Goal: Information Seeking & Learning: Check status

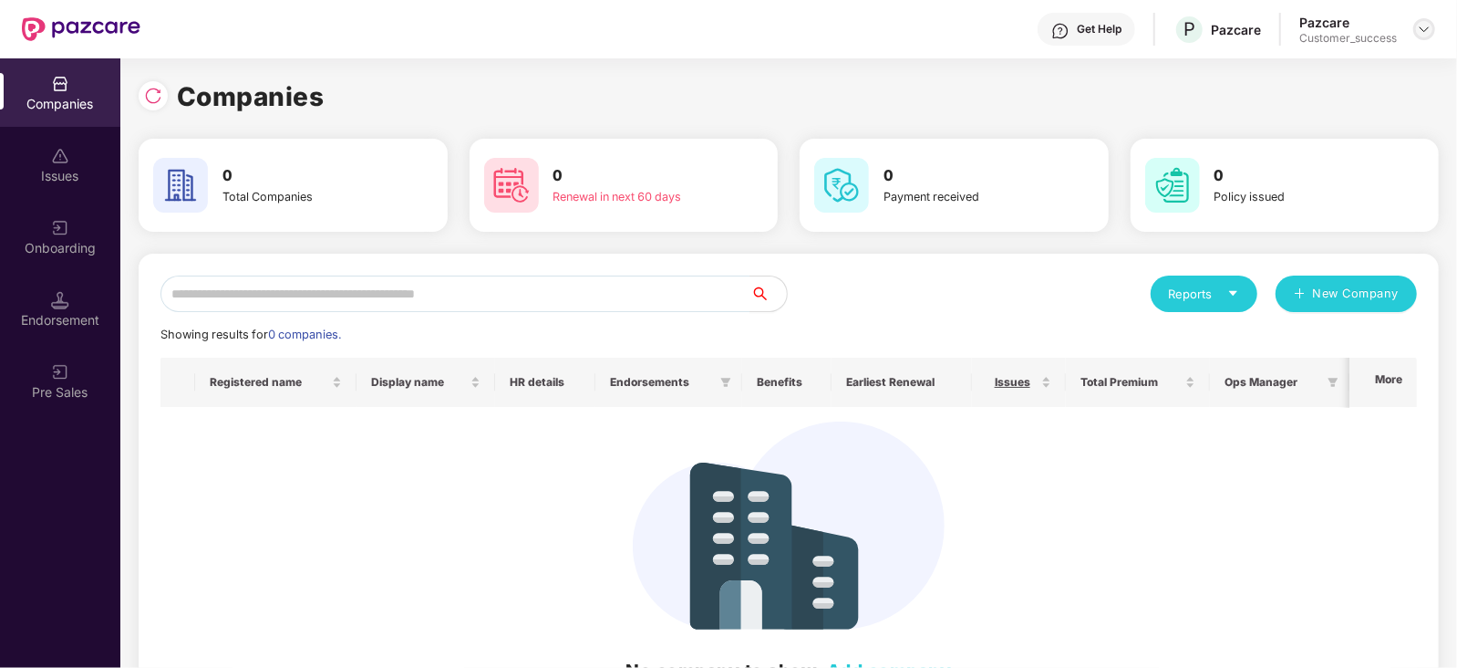
click at [1424, 26] on img at bounding box center [1424, 29] width 15 height 15
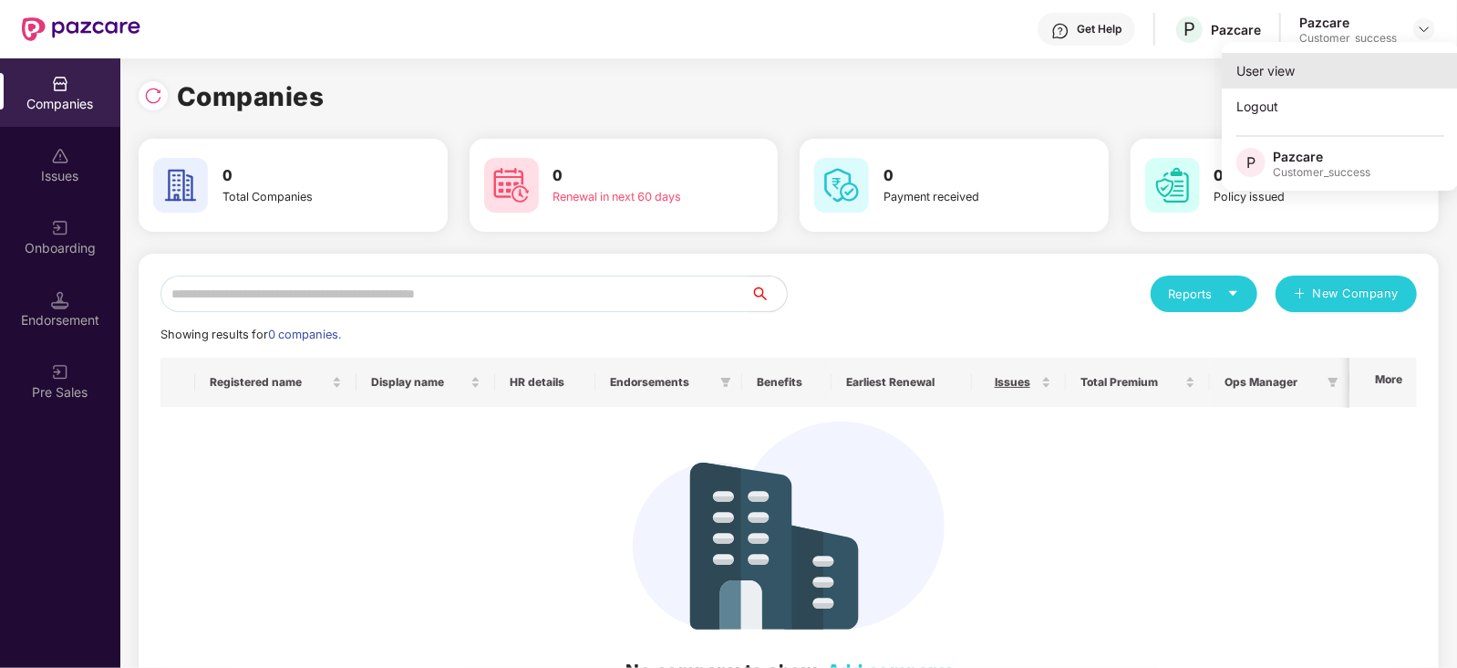
click at [1341, 70] on div "User view" at bounding box center [1340, 71] width 237 height 36
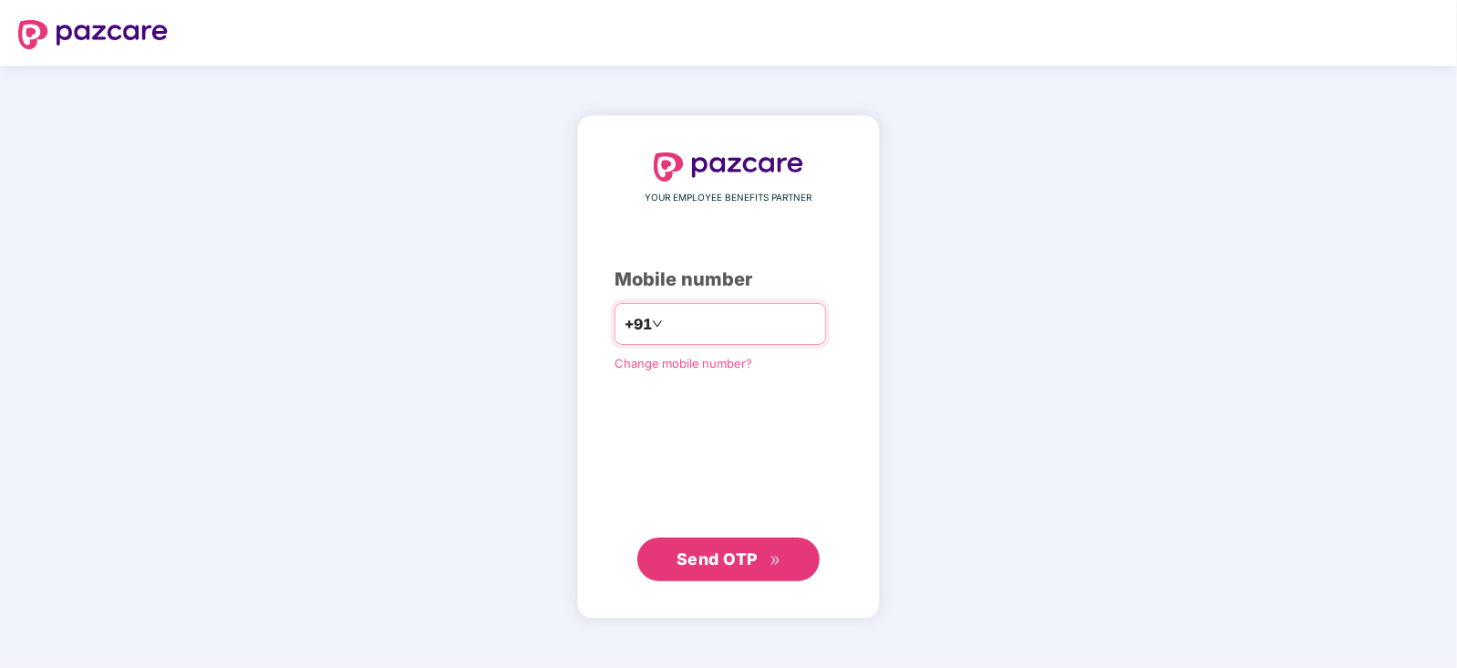
type input "**********"
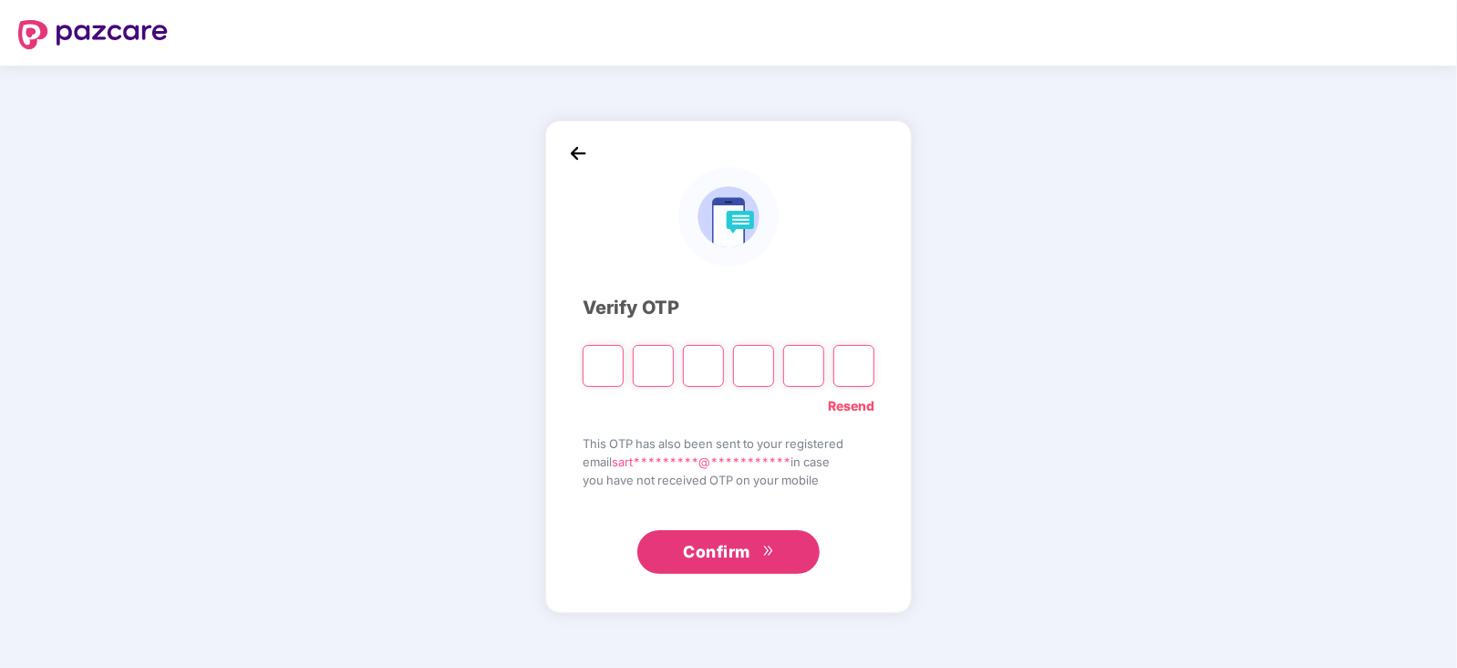
type input "*"
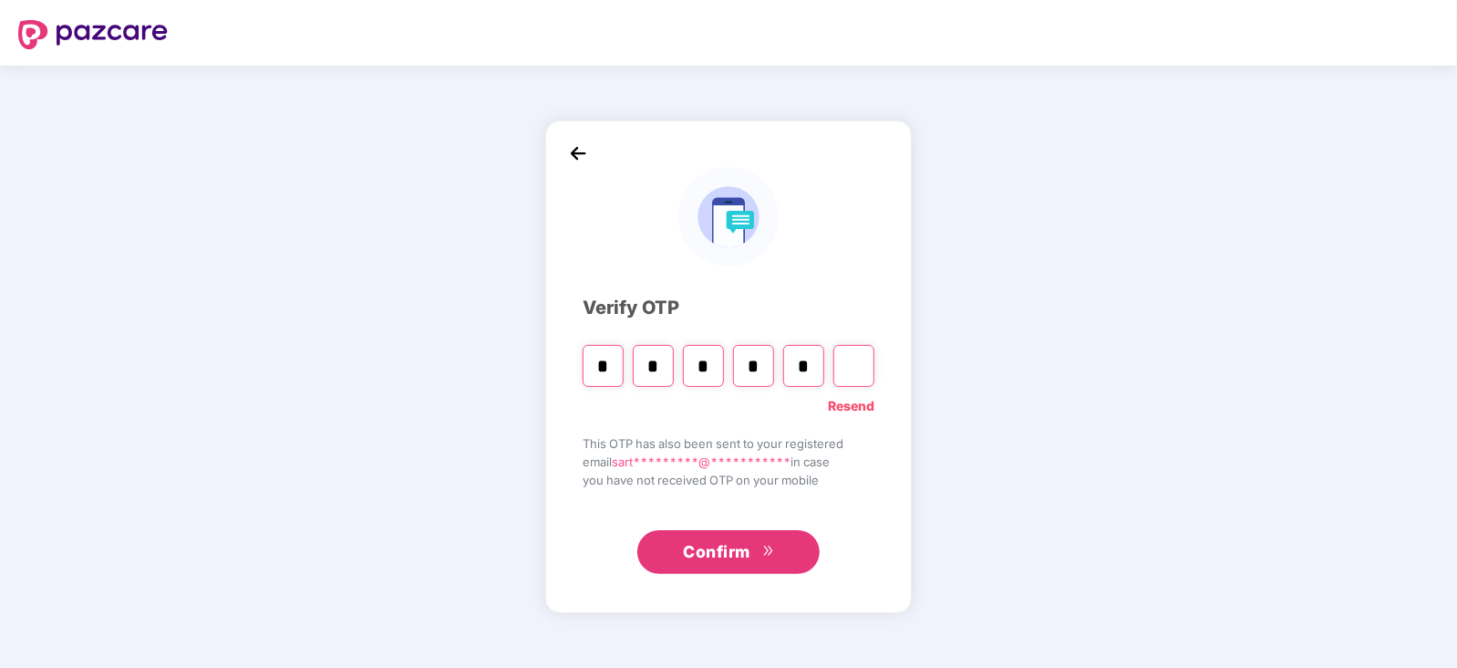
type input "*"
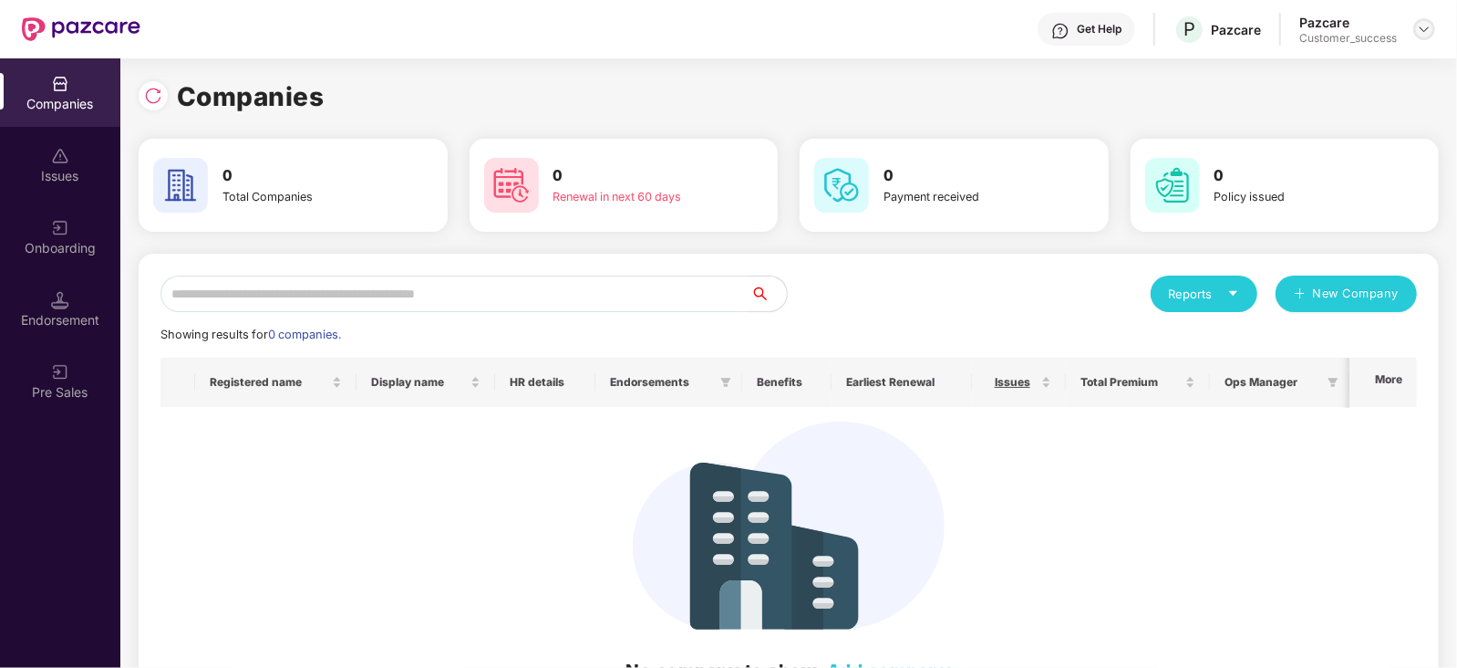
click at [1429, 24] on img at bounding box center [1424, 29] width 15 height 15
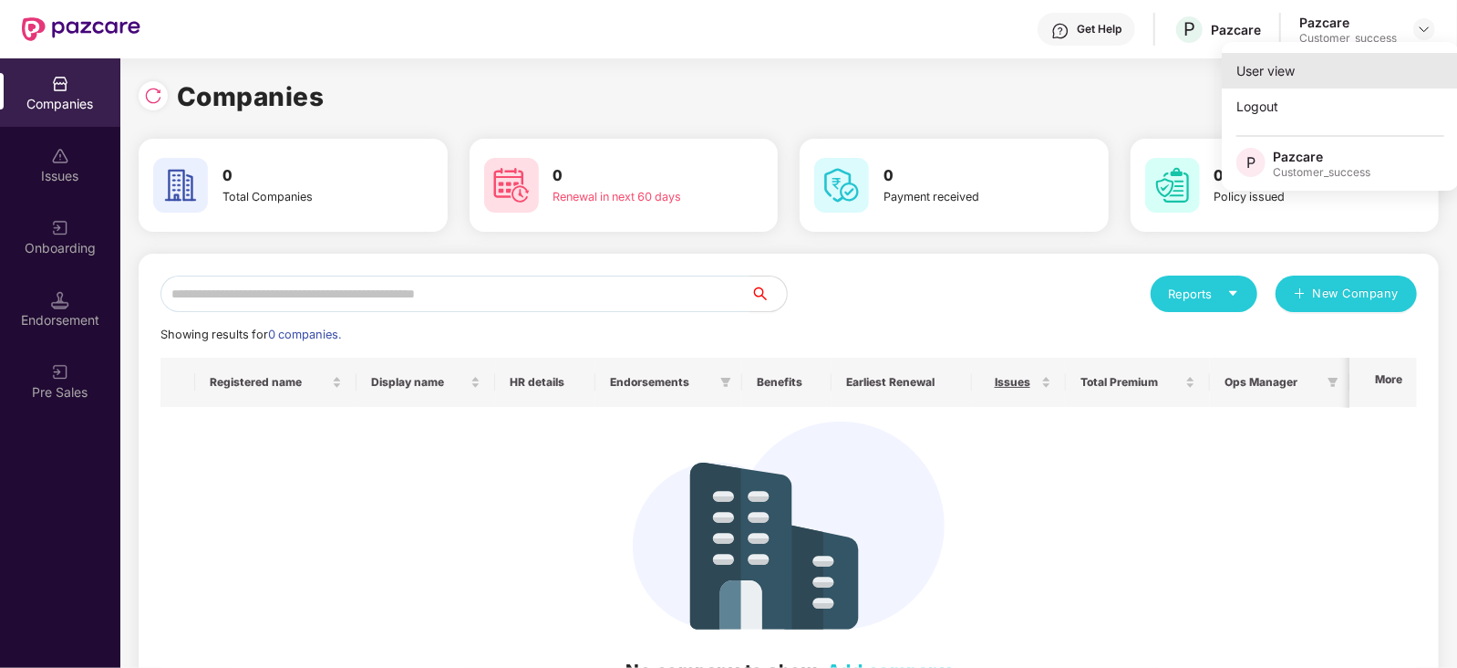
click at [1366, 73] on div "User view" at bounding box center [1340, 71] width 237 height 36
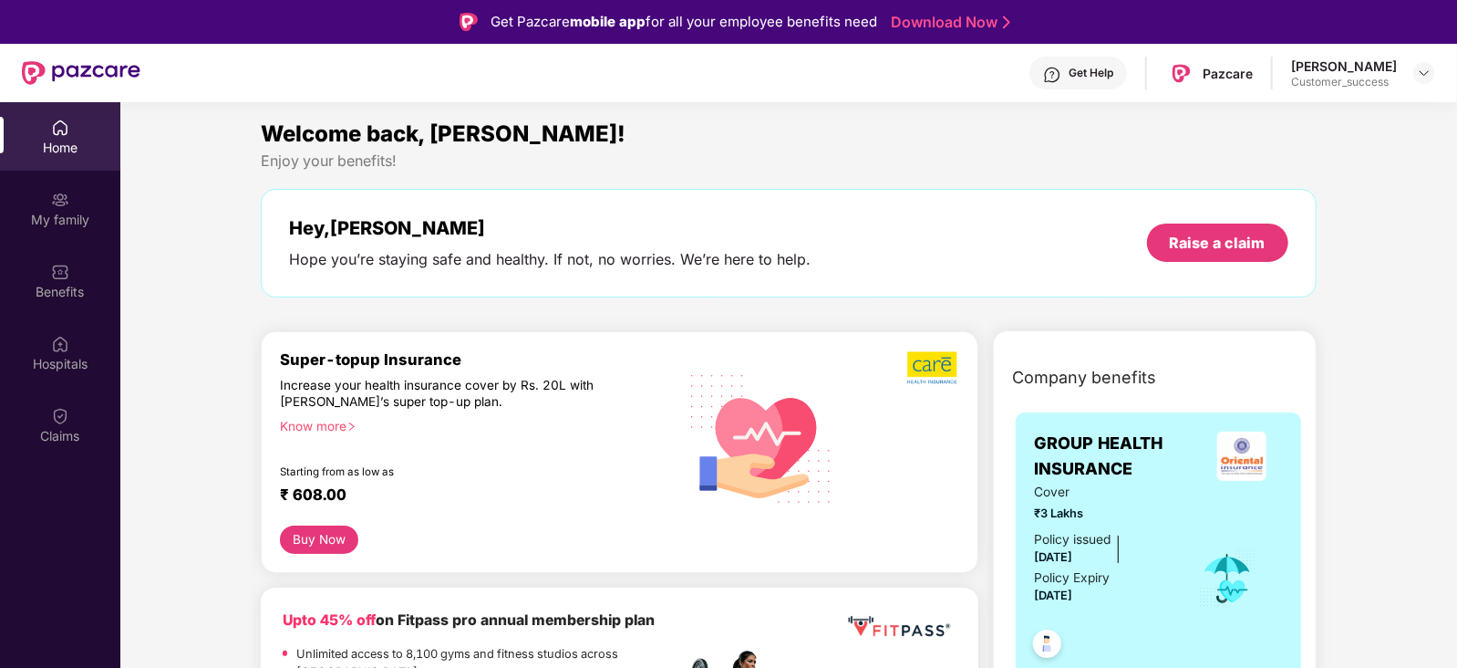
click at [1117, 85] on div "Get Help" at bounding box center [1079, 73] width 98 height 33
click at [872, 175] on div "Welcome back, Sarthak! Enjoy your benefits! Hey, Sarthak Hope you’re staying sa…" at bounding box center [789, 216] width 1070 height 199
click at [1103, 72] on div "Get Help" at bounding box center [1091, 73] width 45 height 15
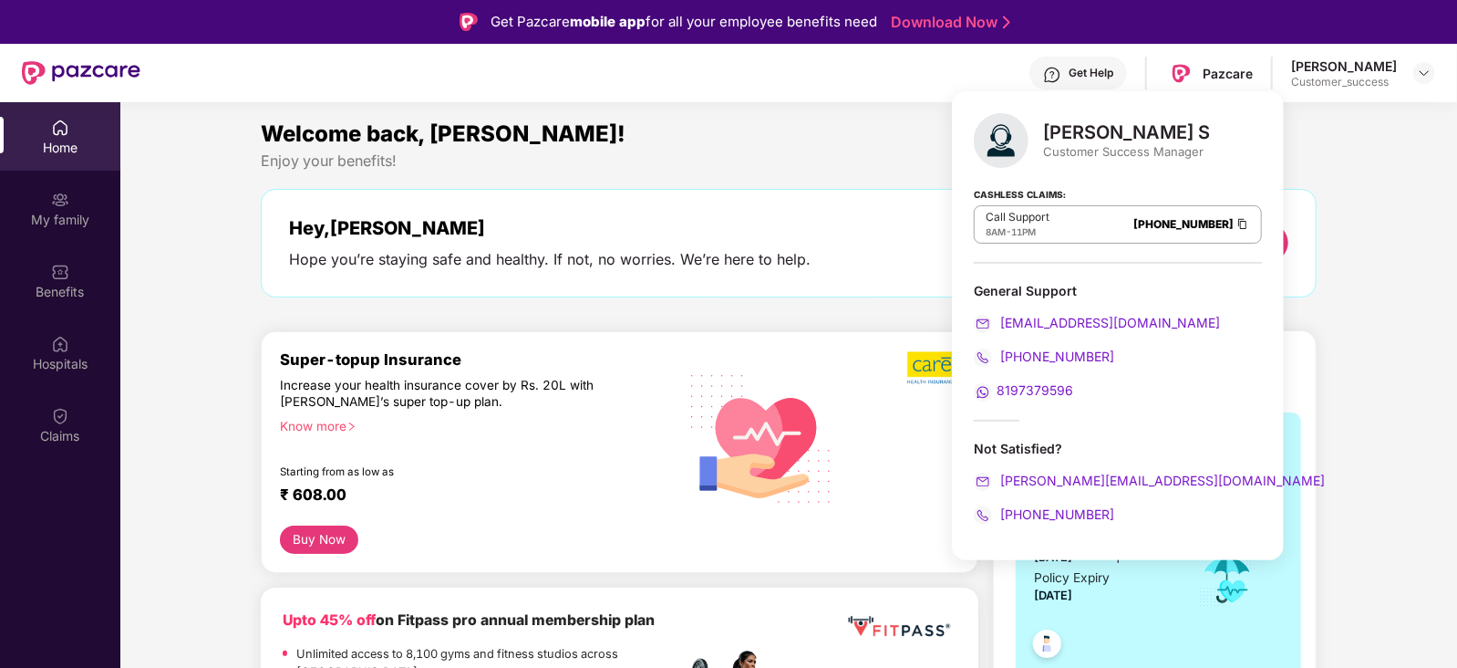
click at [1115, 145] on div "Customer Success Manager" at bounding box center [1126, 151] width 167 height 16
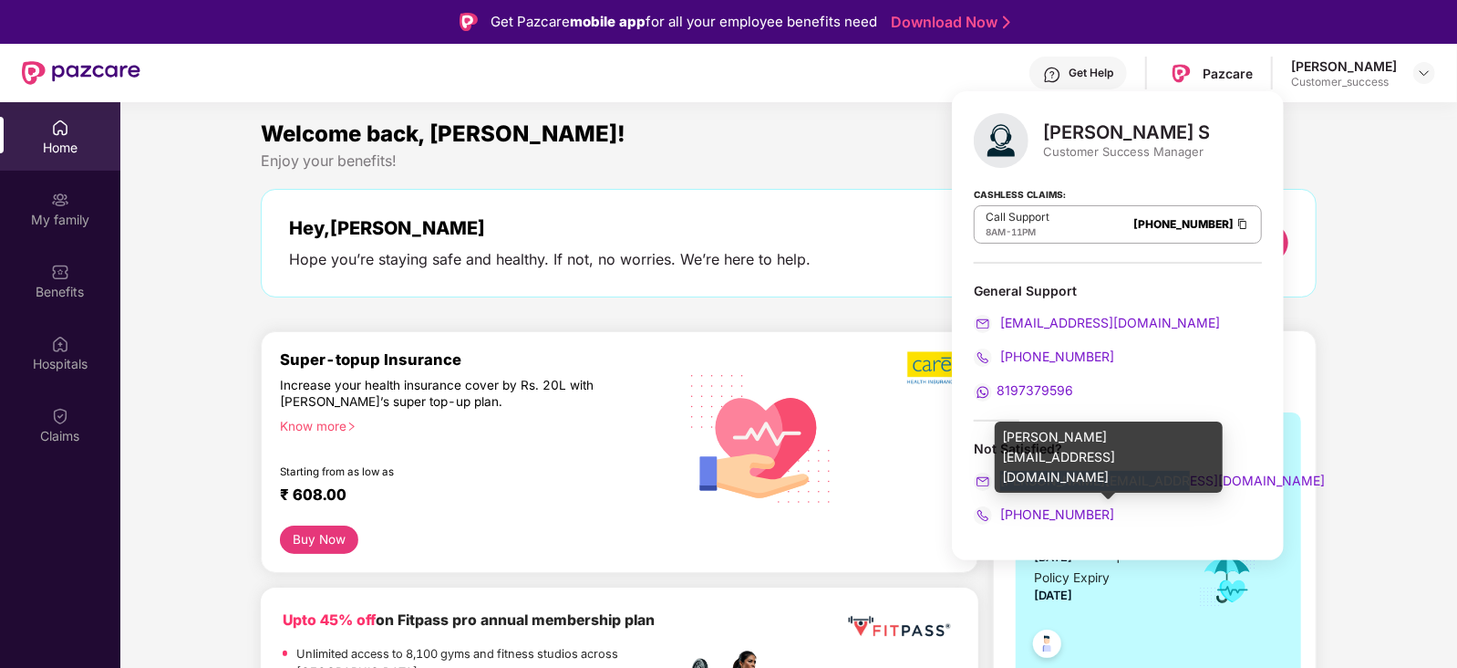
drag, startPoint x: 1179, startPoint y: 485, endPoint x: 999, endPoint y: 473, distance: 181.0
click at [999, 473] on div "shivakumar.s@pazcare.com" at bounding box center [1118, 481] width 288 height 20
copy span "shivakumar.s@pazcare.com"
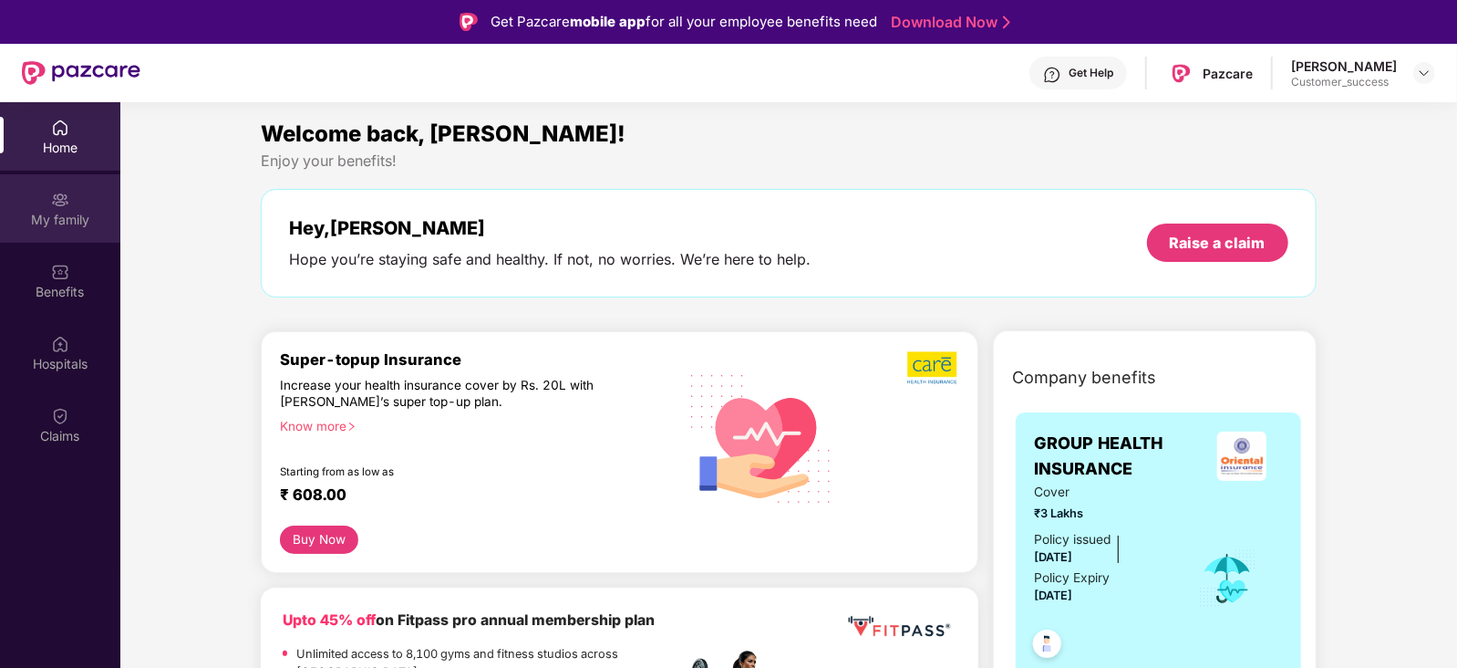
click at [50, 208] on div "My family" at bounding box center [60, 208] width 120 height 68
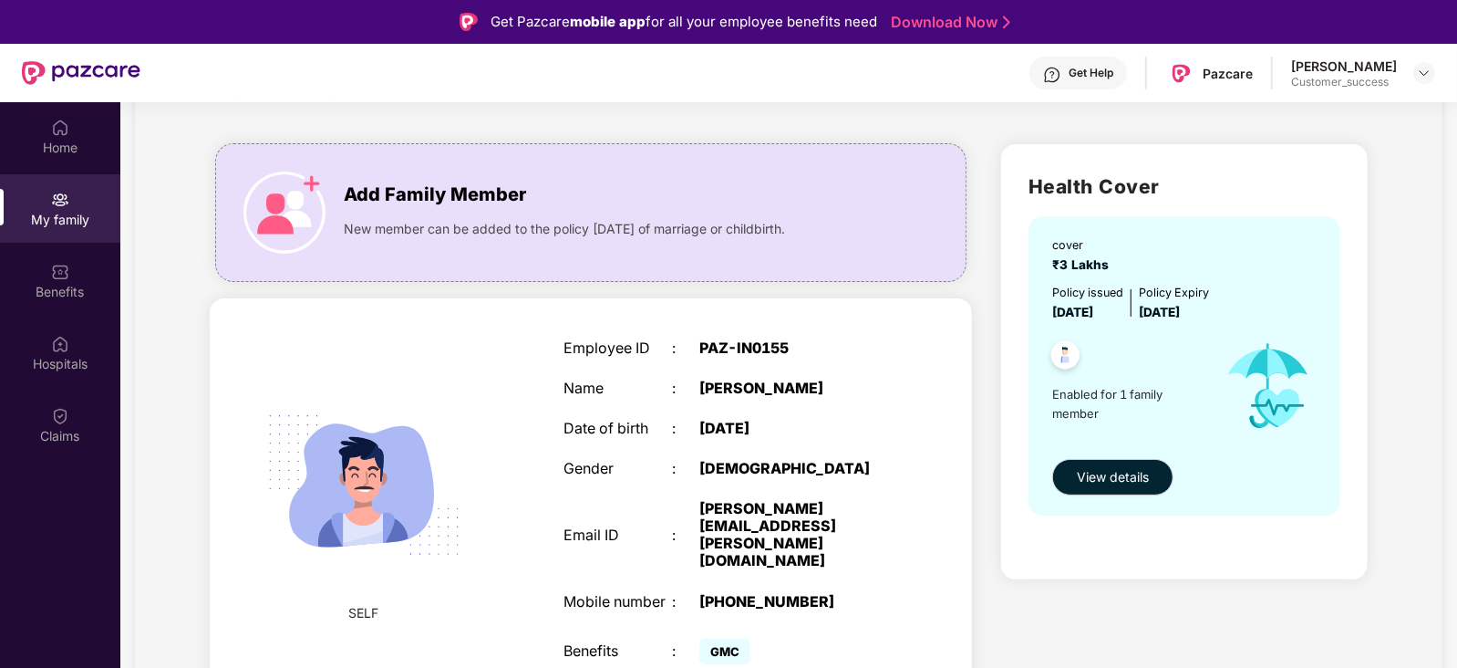
scroll to position [101, 0]
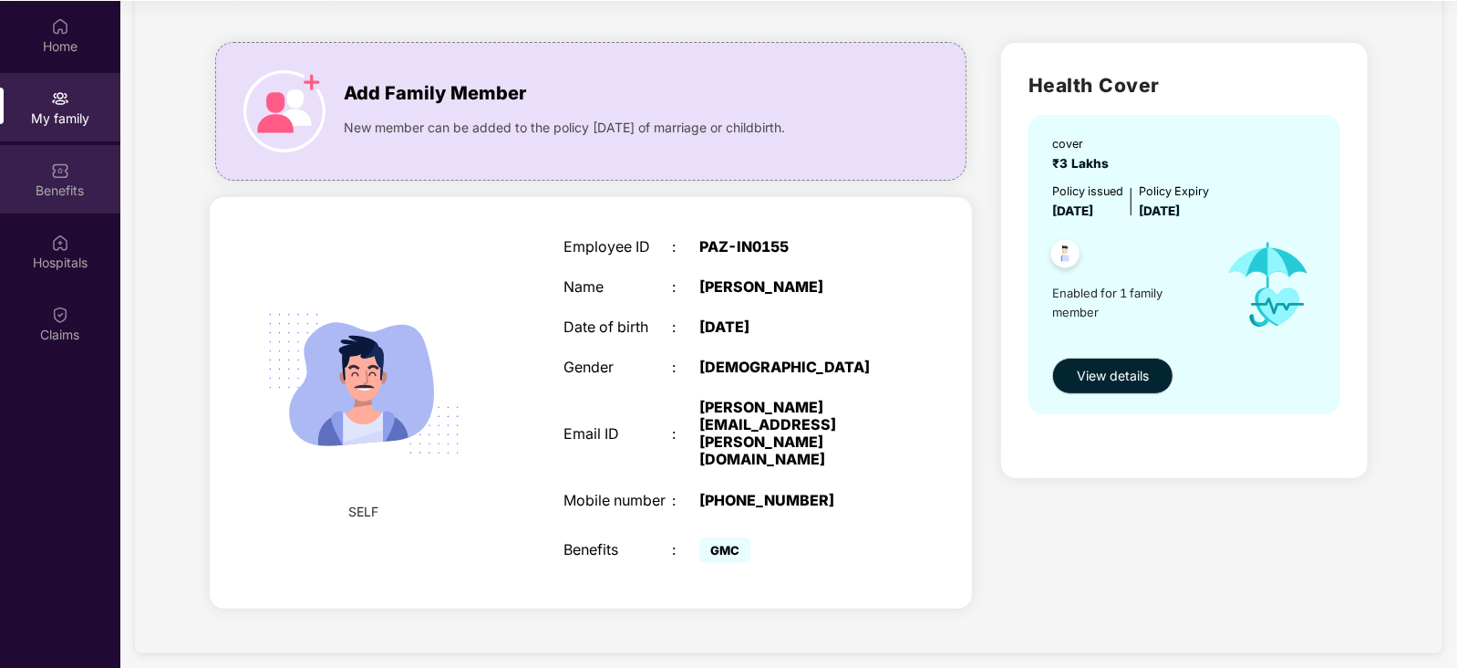
click at [79, 195] on div "Benefits" at bounding box center [60, 190] width 120 height 18
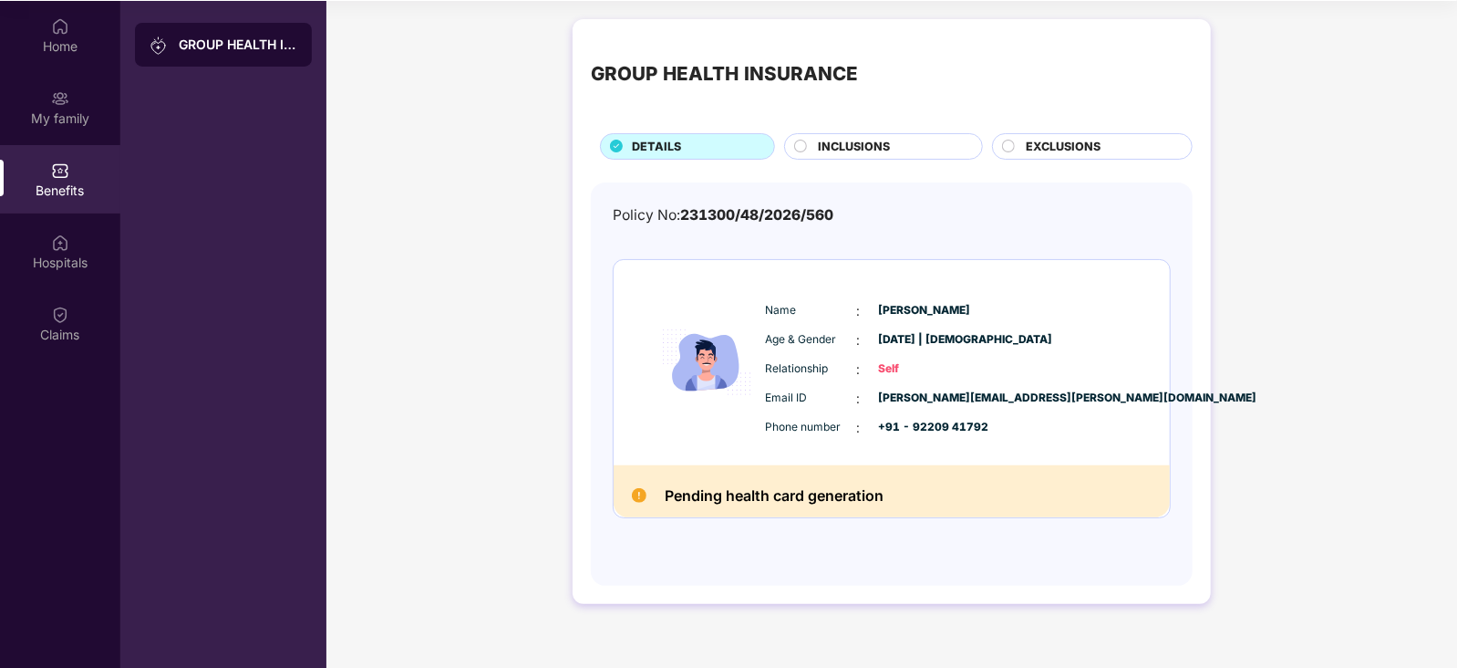
click at [856, 148] on span "INCLUSIONS" at bounding box center [855, 147] width 72 height 18
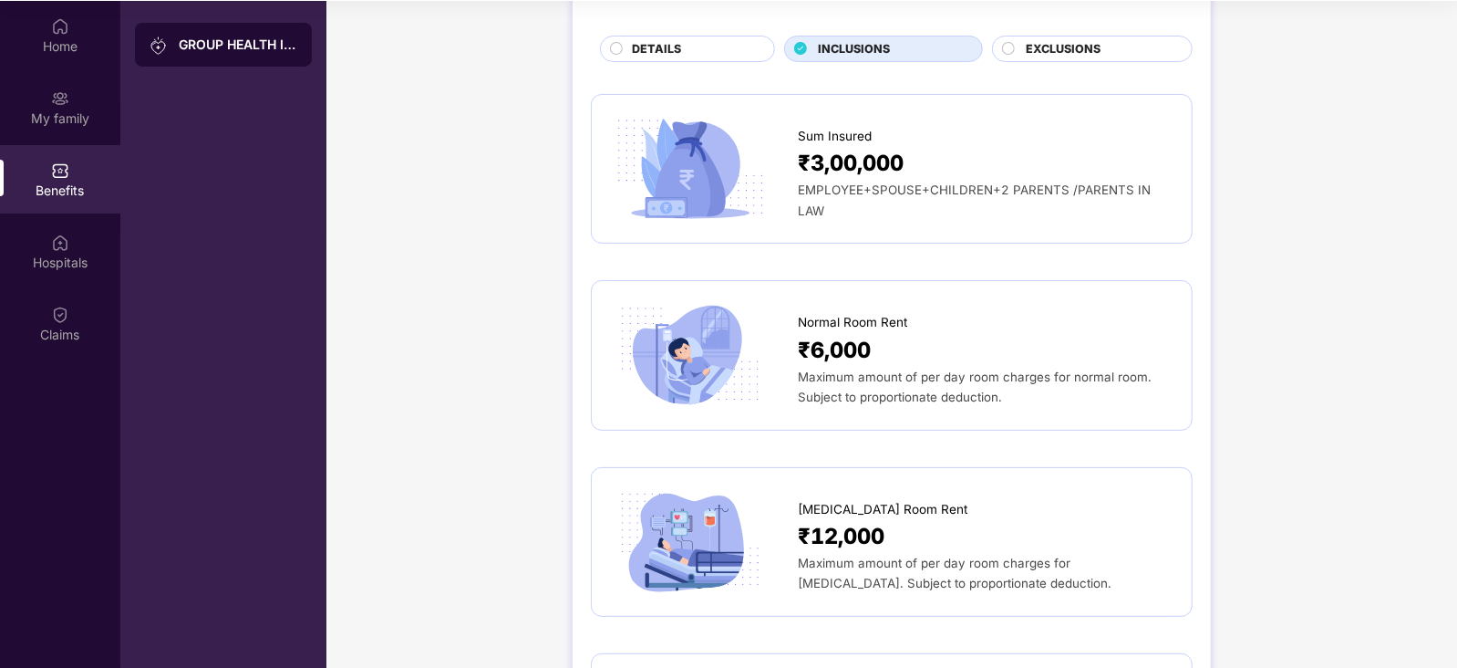
scroll to position [97, 0]
click at [68, 102] on img at bounding box center [60, 98] width 18 height 18
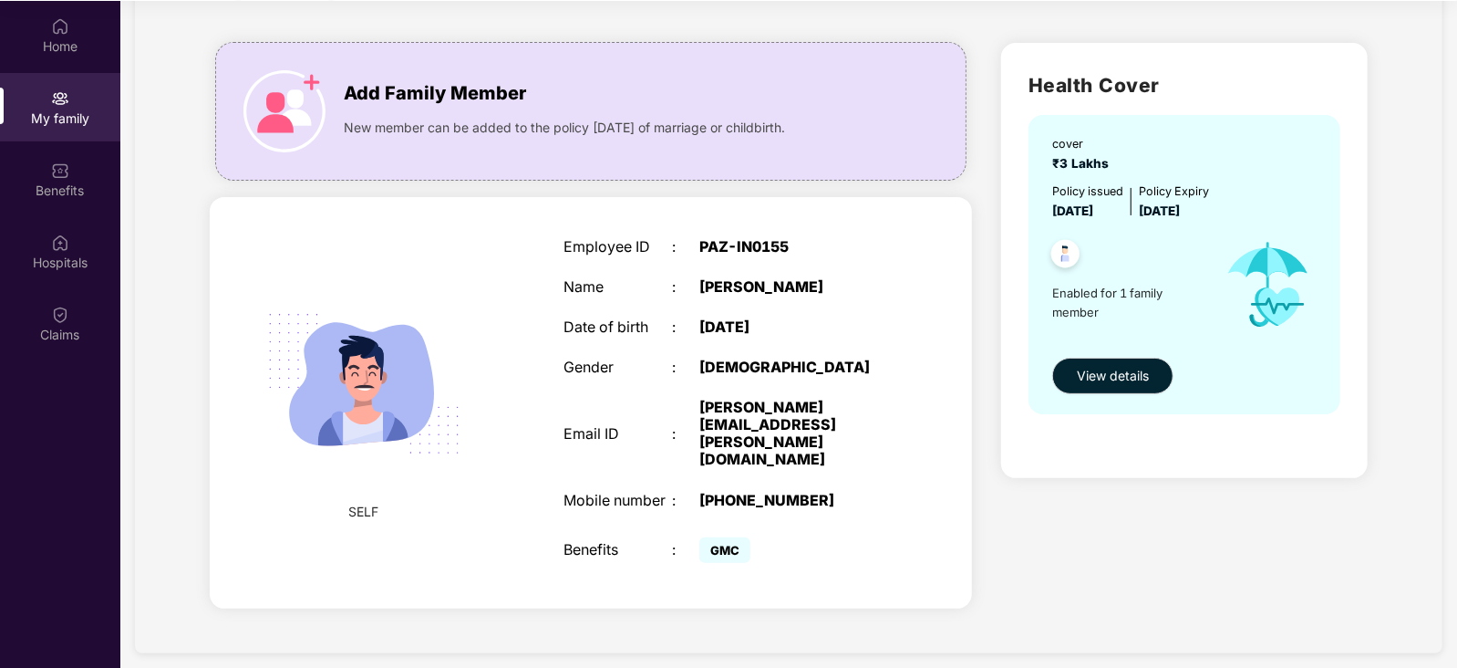
scroll to position [87, 0]
click at [58, 168] on img at bounding box center [60, 170] width 18 height 18
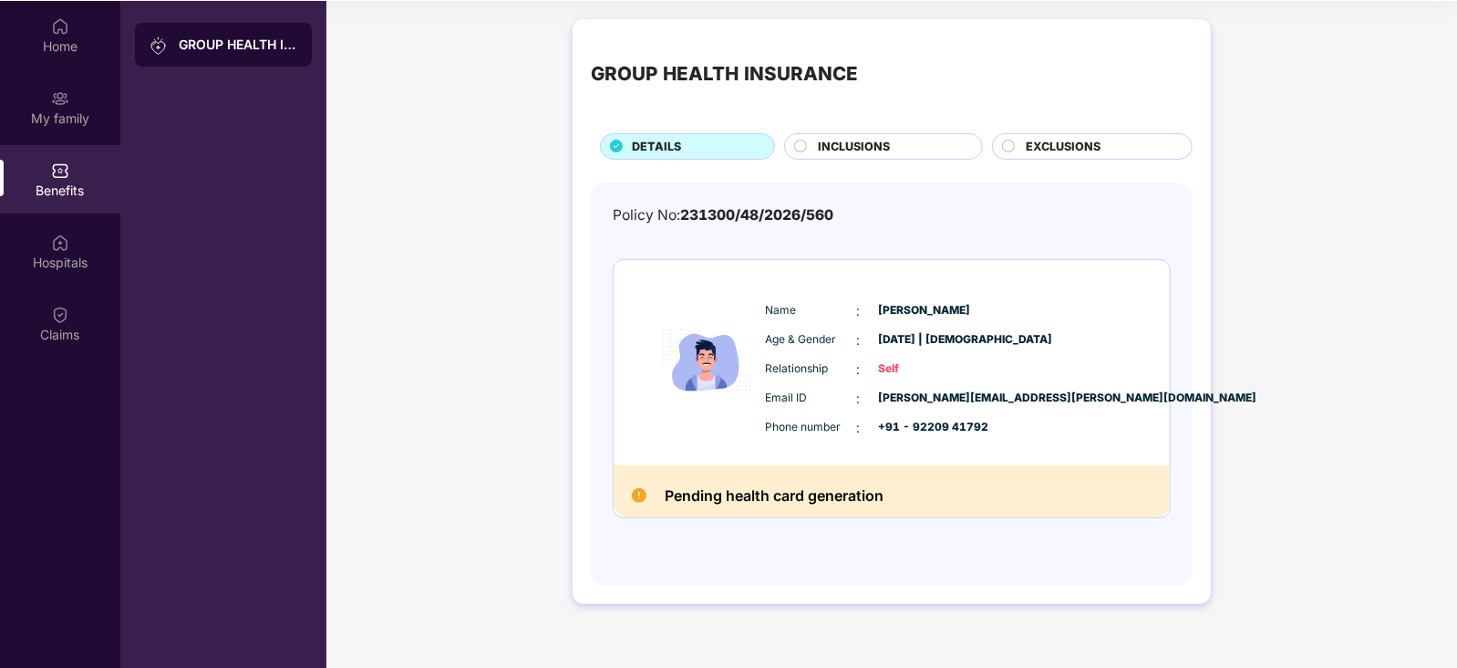
click at [757, 460] on div "Name : Sarthak Singh Age & Gender : 31 Aug 2001 | Male Relationship : Self Emai…" at bounding box center [892, 362] width 556 height 205
drag, startPoint x: 675, startPoint y: 495, endPoint x: 876, endPoint y: 476, distance: 202.4
click at [876, 476] on div "Pending health card generation" at bounding box center [892, 491] width 556 height 52
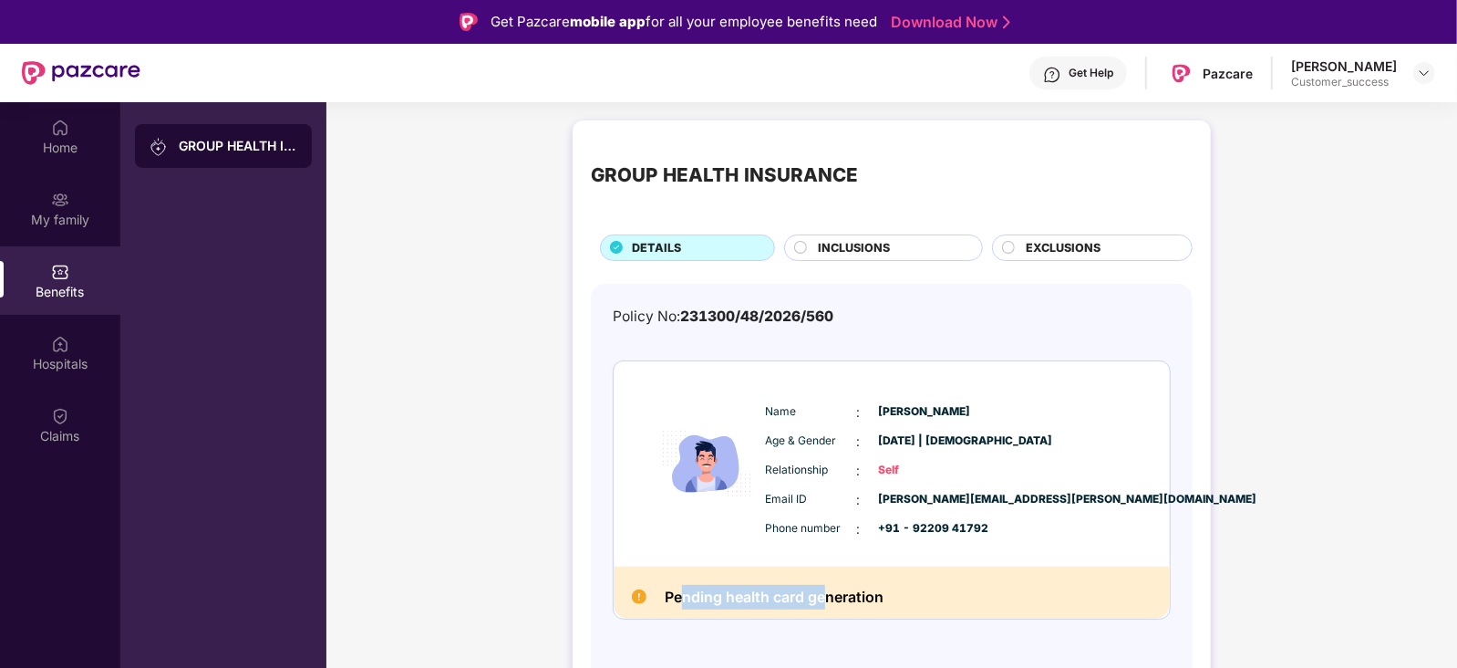
drag, startPoint x: 681, startPoint y: 610, endPoint x: 827, endPoint y: 607, distance: 145.9
click at [827, 607] on div "Pending health card generation" at bounding box center [892, 592] width 556 height 52
click at [827, 607] on h2 "Pending health card generation" at bounding box center [774, 597] width 219 height 25
drag, startPoint x: 890, startPoint y: 599, endPoint x: 644, endPoint y: 603, distance: 246.3
click at [644, 603] on div "Pending health card generation" at bounding box center [892, 592] width 556 height 52
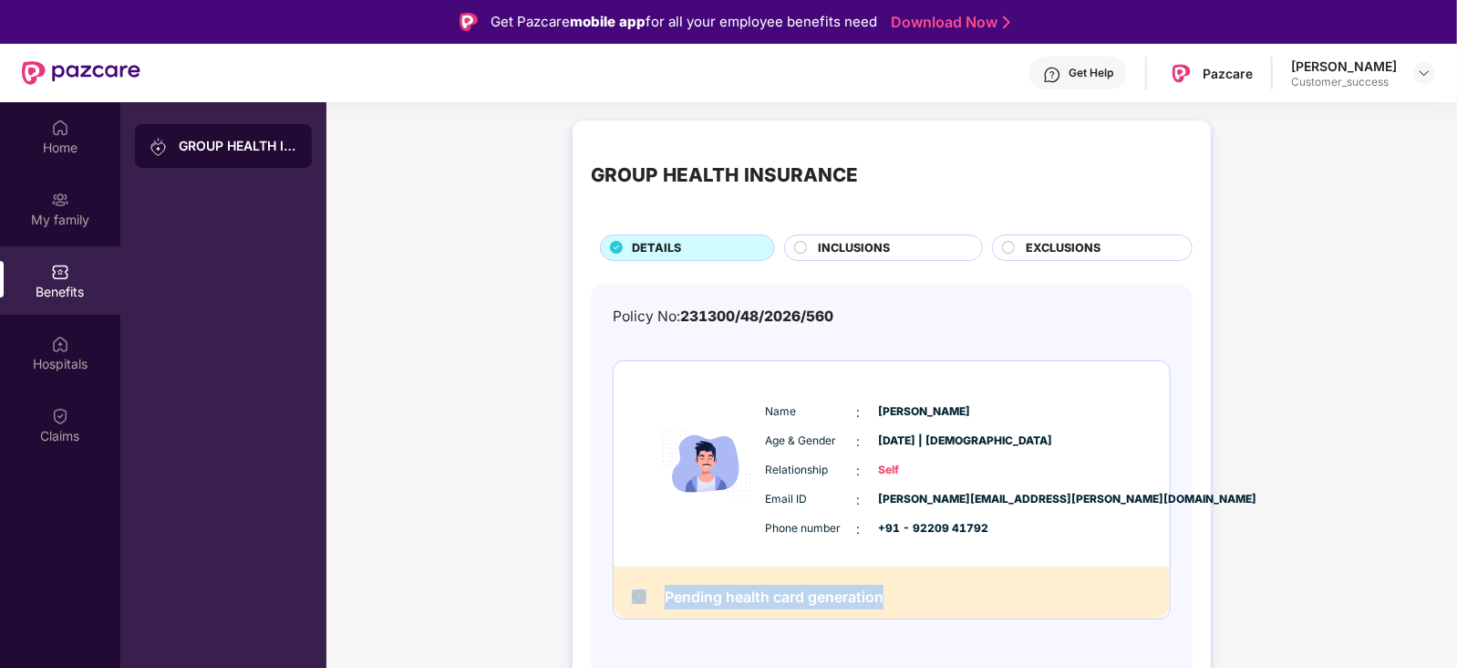
click at [644, 603] on img at bounding box center [639, 596] width 15 height 15
click at [684, 562] on div "Name : Sarthak Singh Age & Gender : 31 Aug 2001 | Male Relationship : Self Emai…" at bounding box center [892, 463] width 556 height 205
